Goal: Information Seeking & Learning: Check status

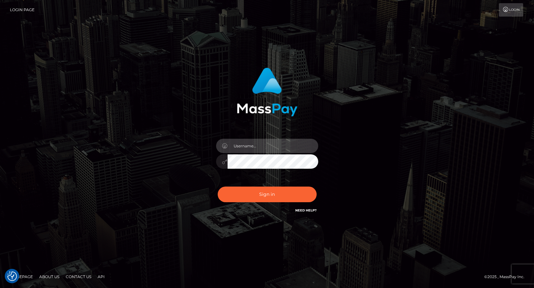
type input "frank.minyon@cforth.com"
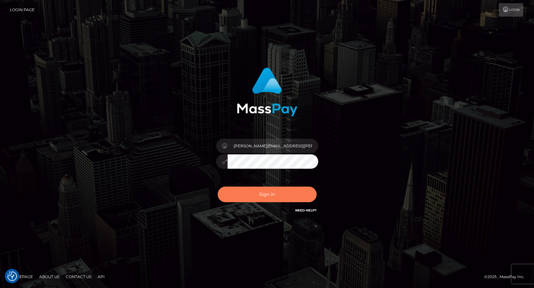
click at [256, 190] on button "Sign in" at bounding box center [267, 195] width 99 height 16
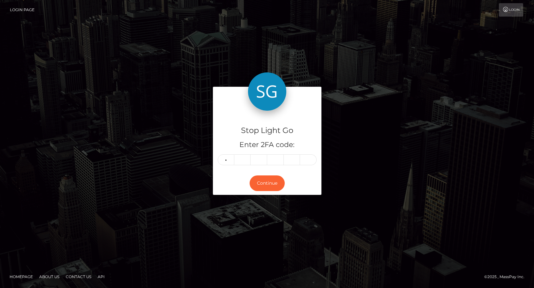
type input "0"
type input "4"
type input "1"
type input "5"
type input "9"
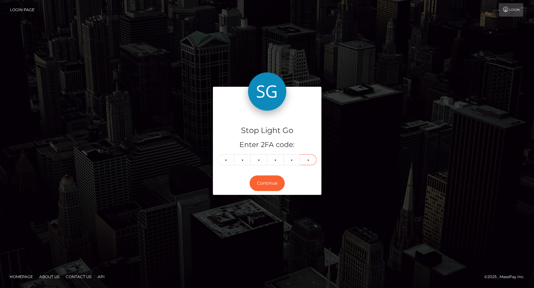
type input "9"
click at [267, 184] on button "Continue" at bounding box center [267, 184] width 35 height 16
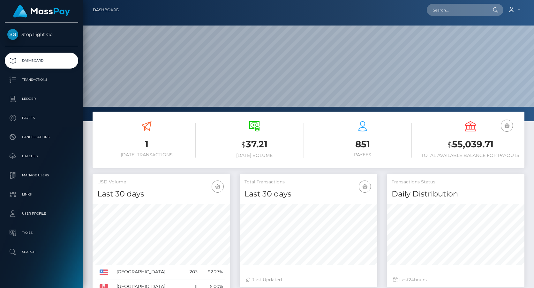
scroll to position [113, 138]
click at [33, 75] on p "Transactions" at bounding box center [41, 80] width 68 height 10
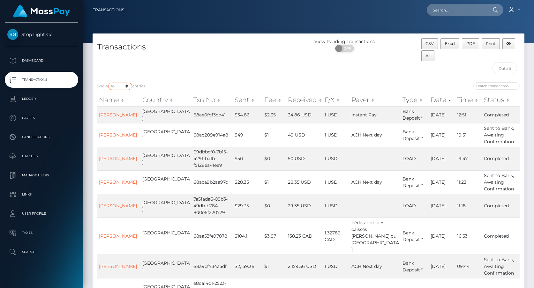
select select "3500"
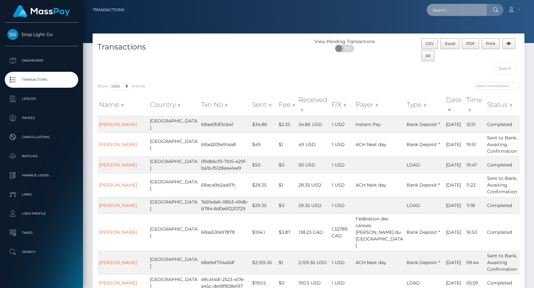
click at [445, 6] on input "text" at bounding box center [457, 10] width 60 height 12
type input "p"
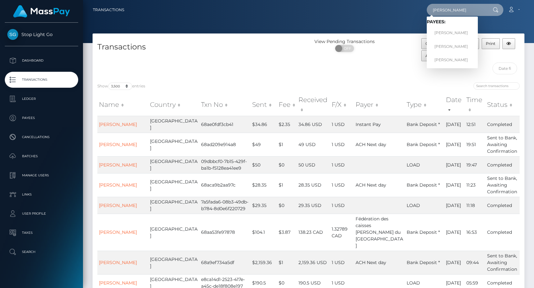
scroll to position [3, 0]
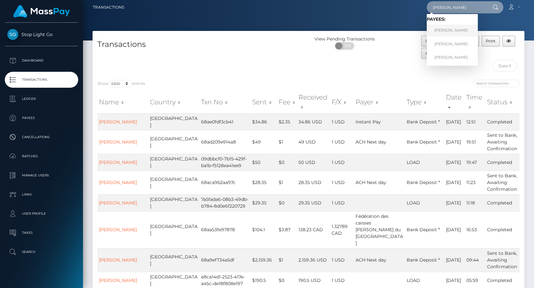
type input "Patrick"
click at [450, 30] on link "Patrick Minyon" at bounding box center [452, 31] width 51 height 12
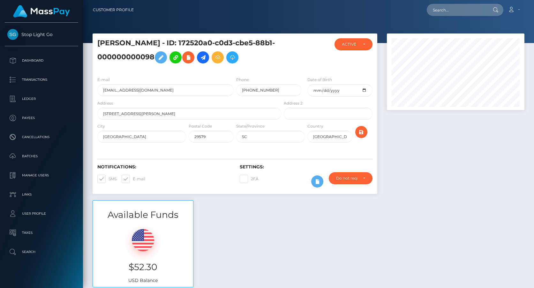
click at [144, 267] on h3 "$52.30" at bounding box center [143, 267] width 91 height 12
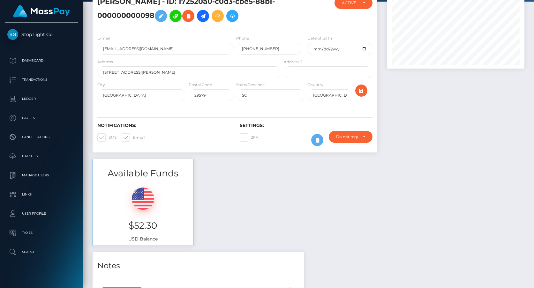
scroll to position [50, 0]
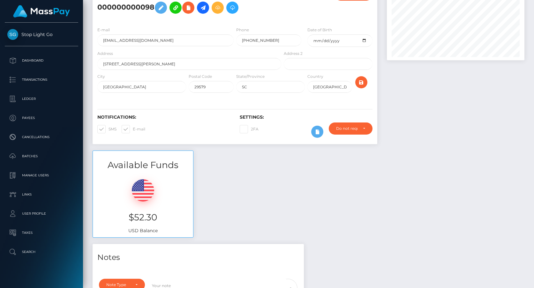
click at [145, 230] on div "$52.30 USD Balance" at bounding box center [143, 204] width 100 height 66
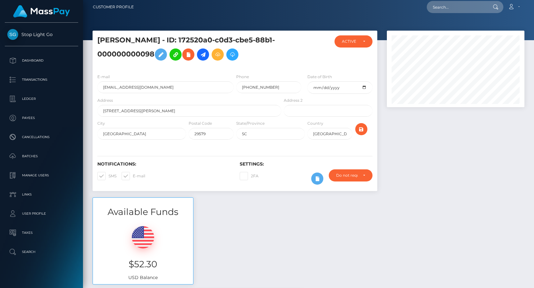
scroll to position [2, 0]
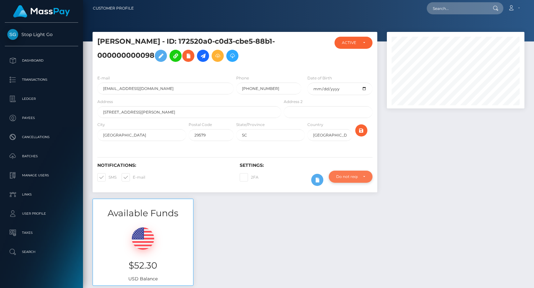
click at [345, 179] on div "Do not require" at bounding box center [347, 176] width 22 height 5
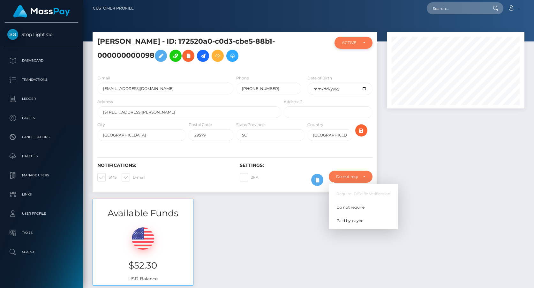
click at [354, 42] on div "ACTIVE" at bounding box center [350, 42] width 16 height 5
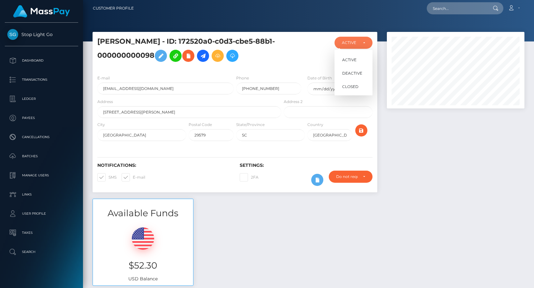
click at [449, 150] on div at bounding box center [455, 115] width 147 height 167
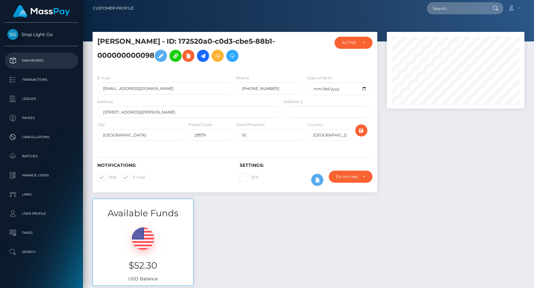
click at [29, 59] on p "Dashboard" at bounding box center [41, 61] width 68 height 10
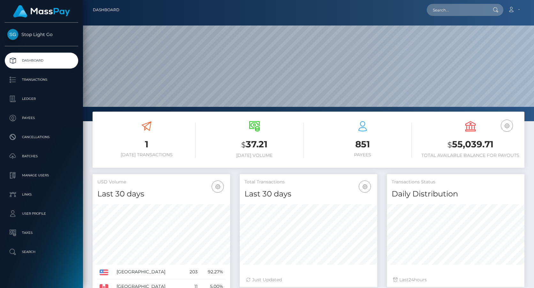
scroll to position [113, 138]
